Goal: Information Seeking & Learning: Find specific fact

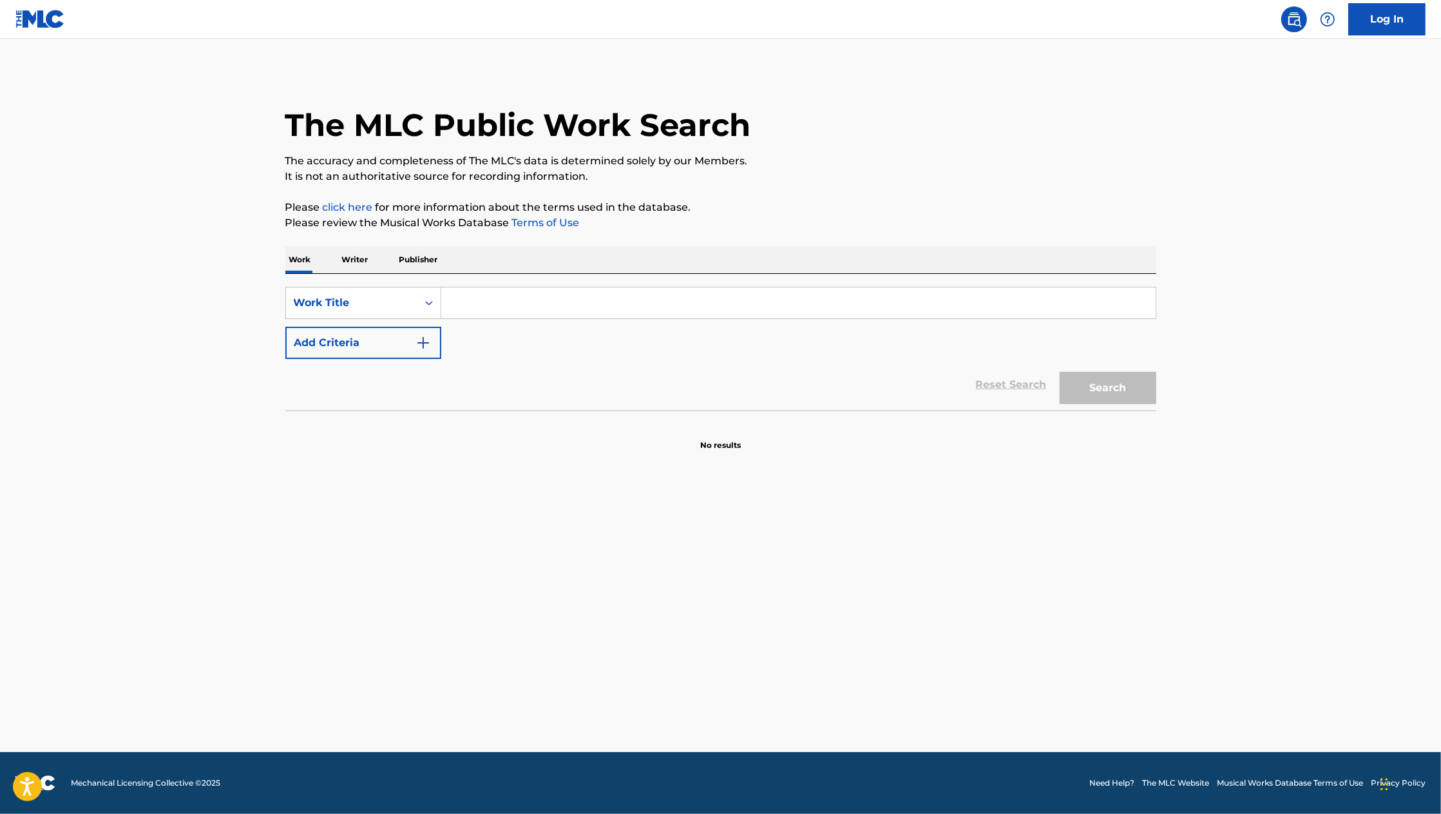
click at [501, 302] on input "Search Form" at bounding box center [798, 302] width 714 height 31
type input "Sand in my boots"
click at [422, 341] on img "Search Form" at bounding box center [423, 342] width 15 height 15
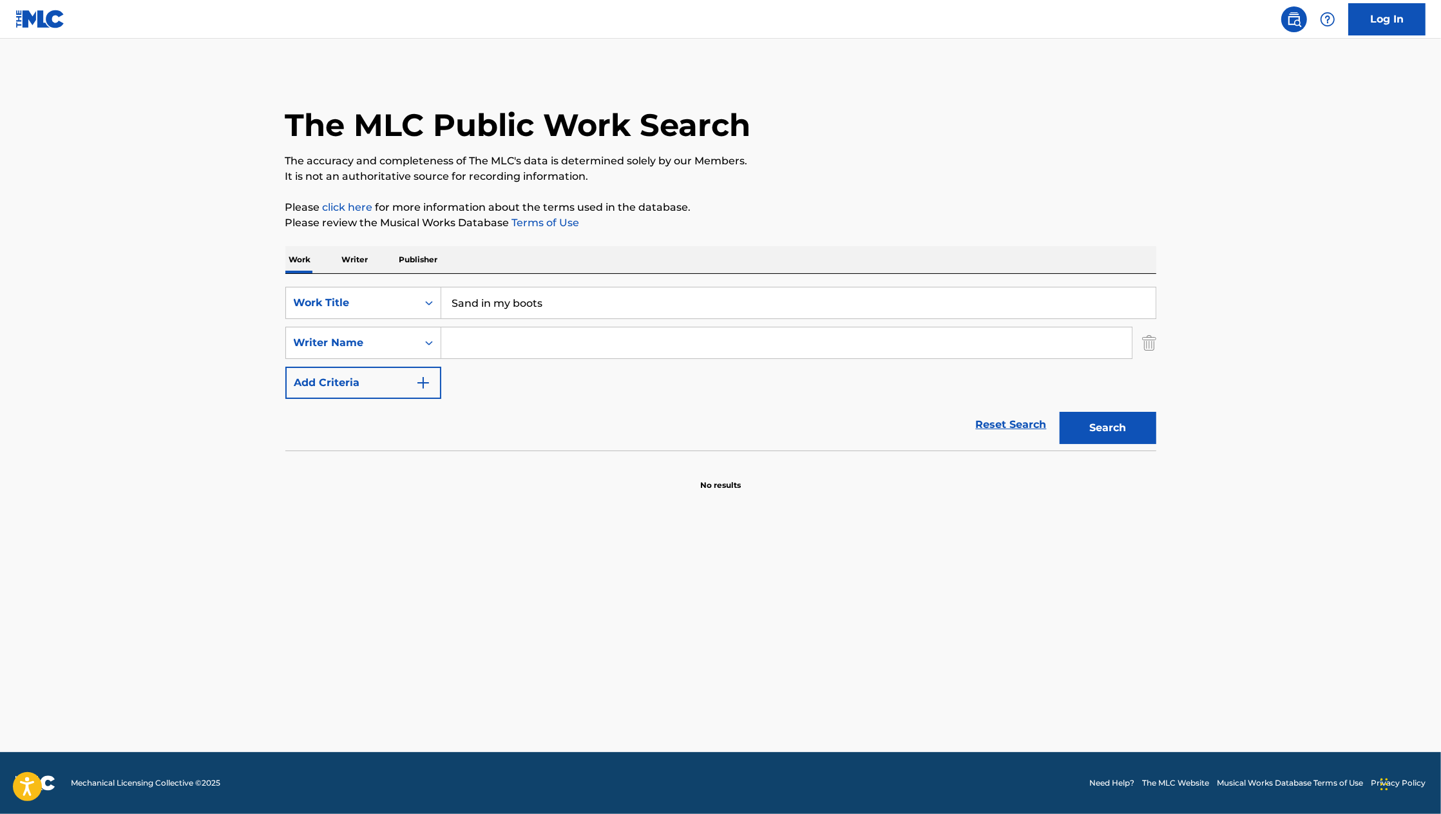
click at [501, 348] on input "Search Form" at bounding box center [786, 342] width 691 height 31
type input "[PERSON_NAME]"
click at [1113, 428] on button "Search" at bounding box center [1108, 428] width 97 height 32
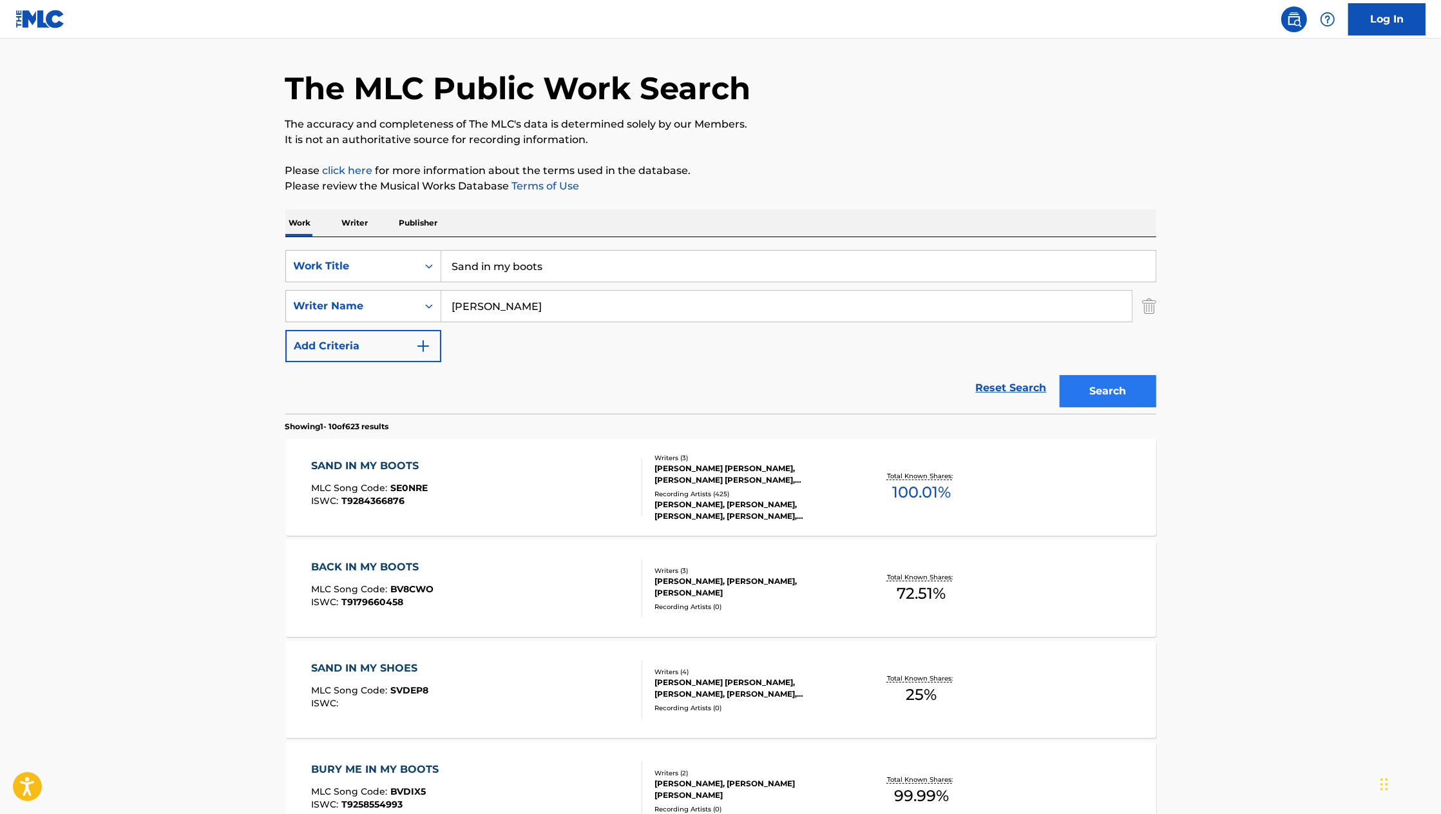
scroll to position [39, 0]
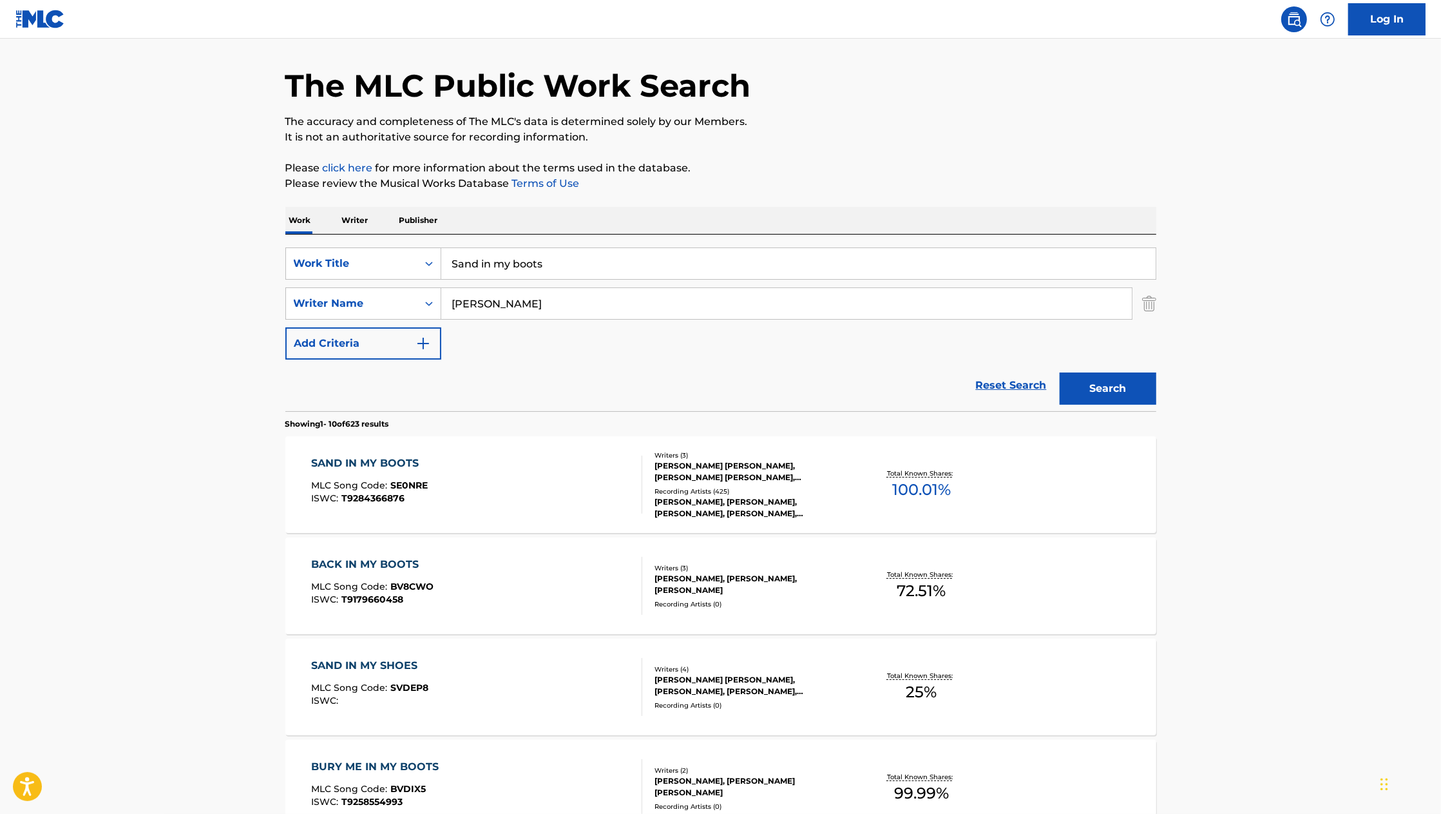
click at [923, 489] on span "100.01 %" at bounding box center [921, 489] width 59 height 23
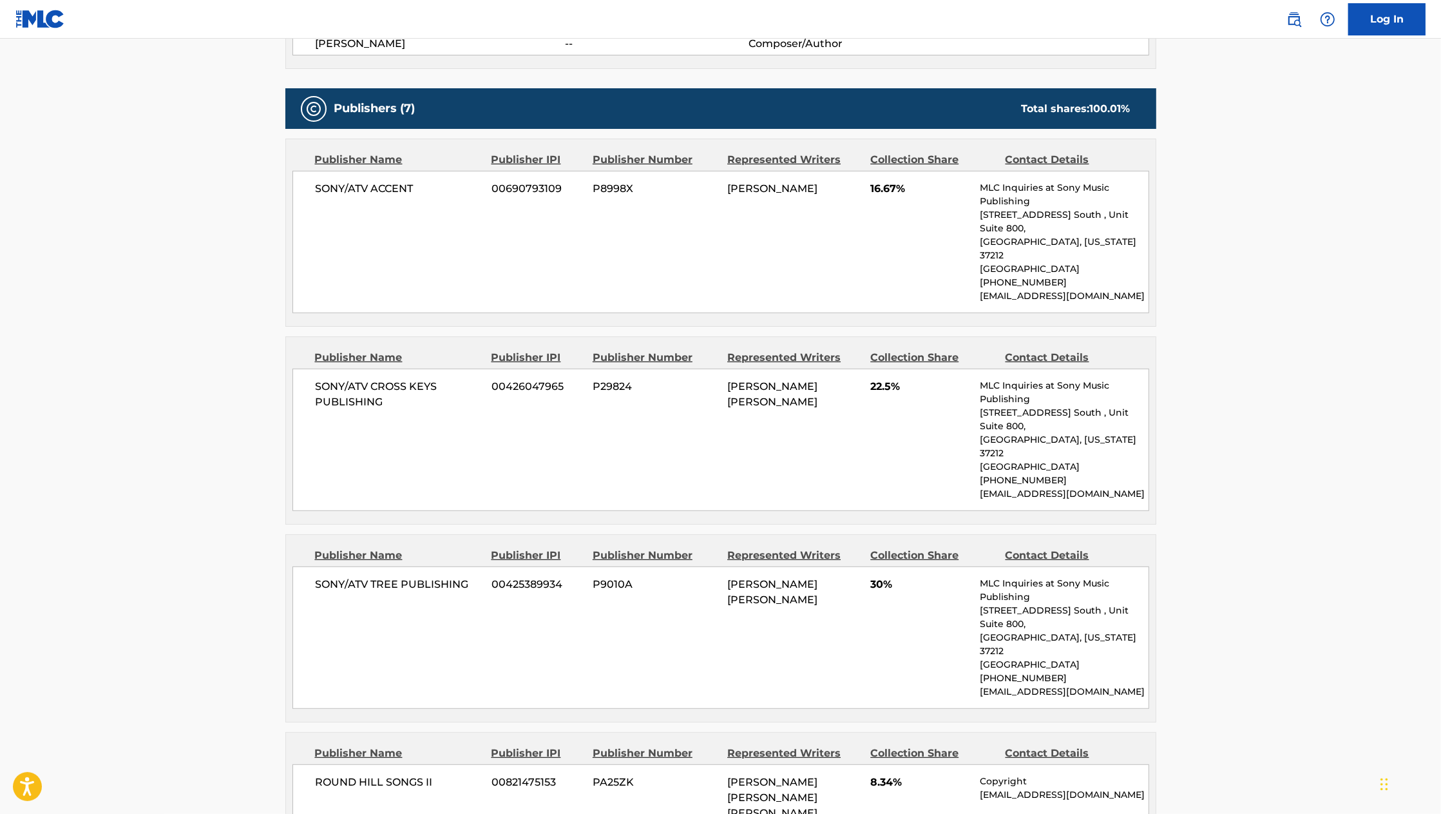
scroll to position [533, 0]
